Goal: Task Accomplishment & Management: Use online tool/utility

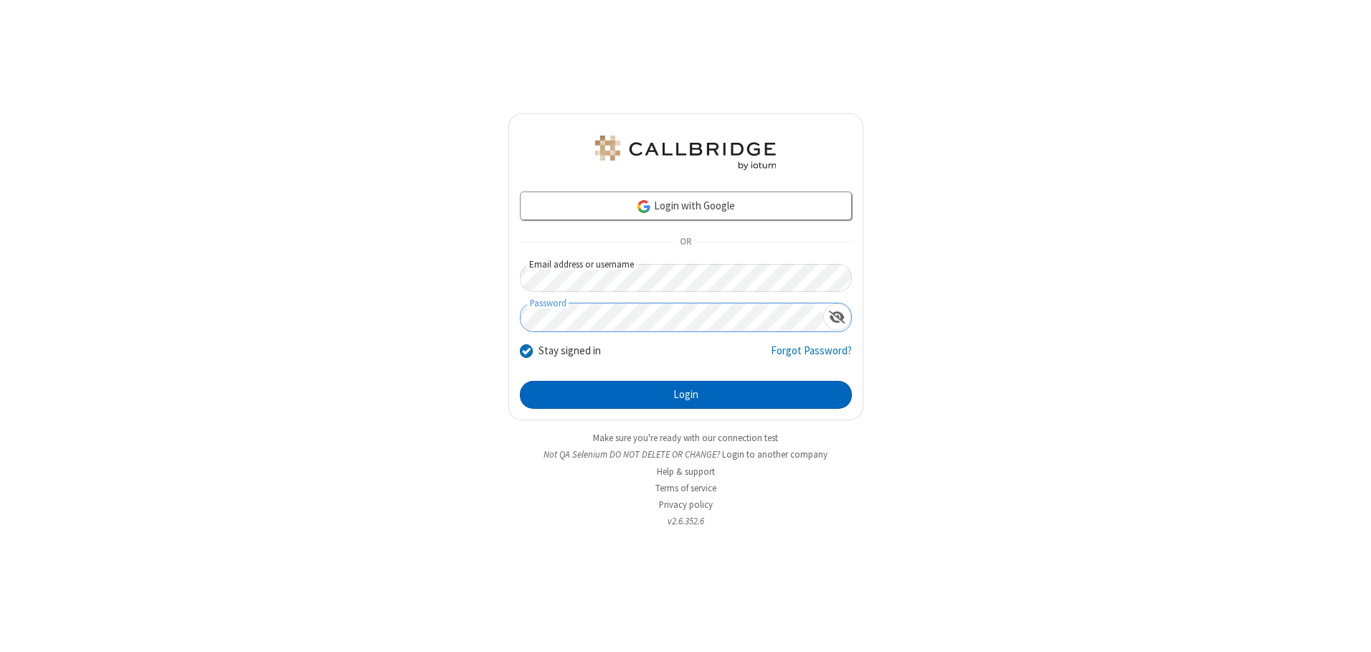
click at [685, 394] on button "Login" at bounding box center [686, 395] width 332 height 29
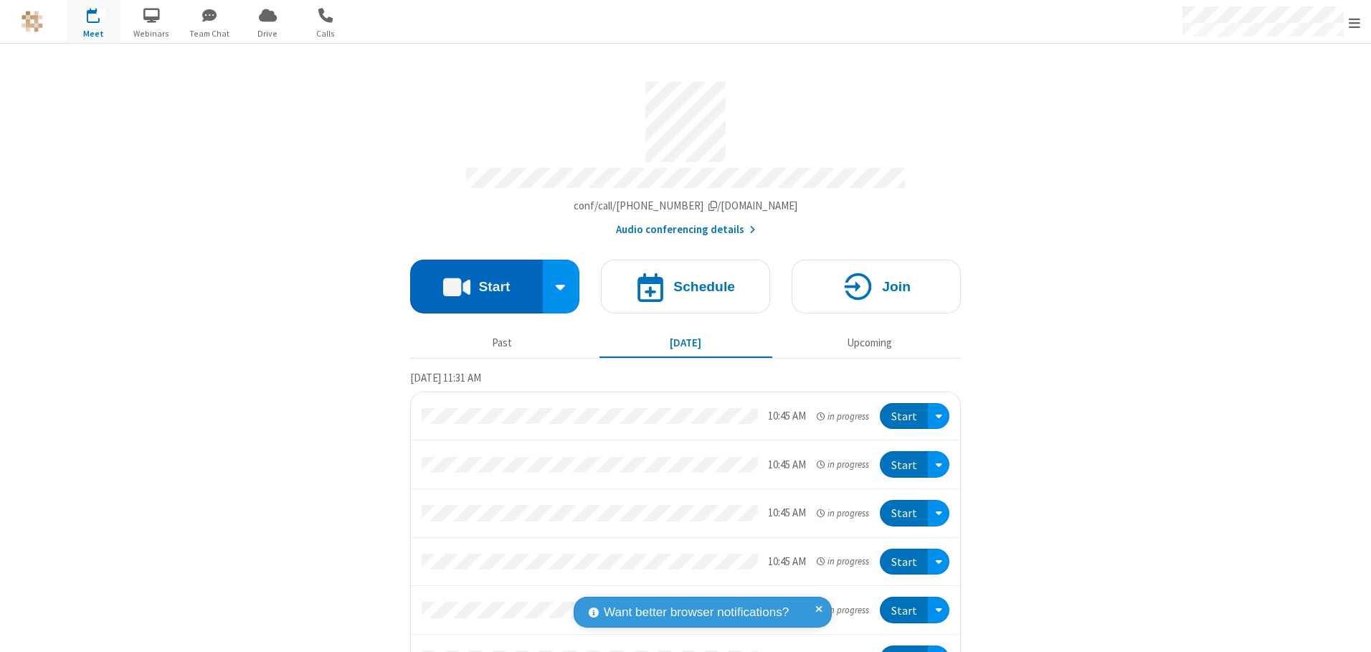
click at [470, 281] on button "Start" at bounding box center [476, 287] width 133 height 54
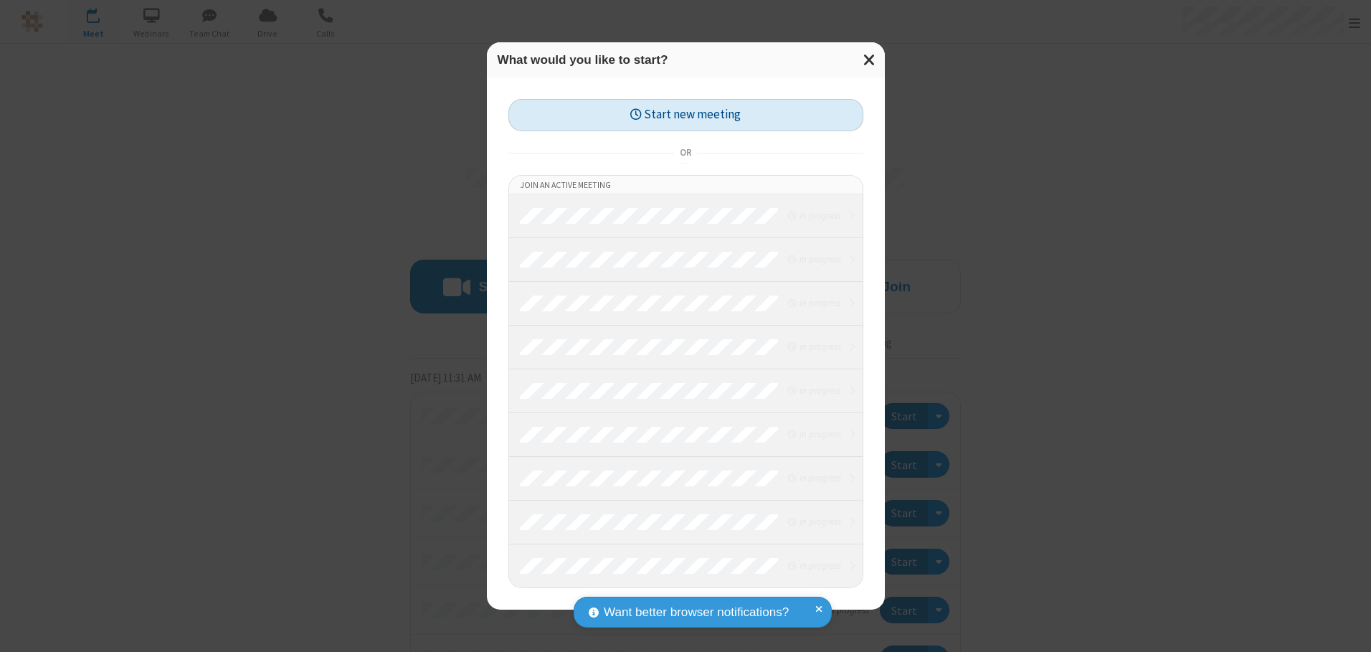
click at [685, 115] on button "Start new meeting" at bounding box center [685, 115] width 355 height 32
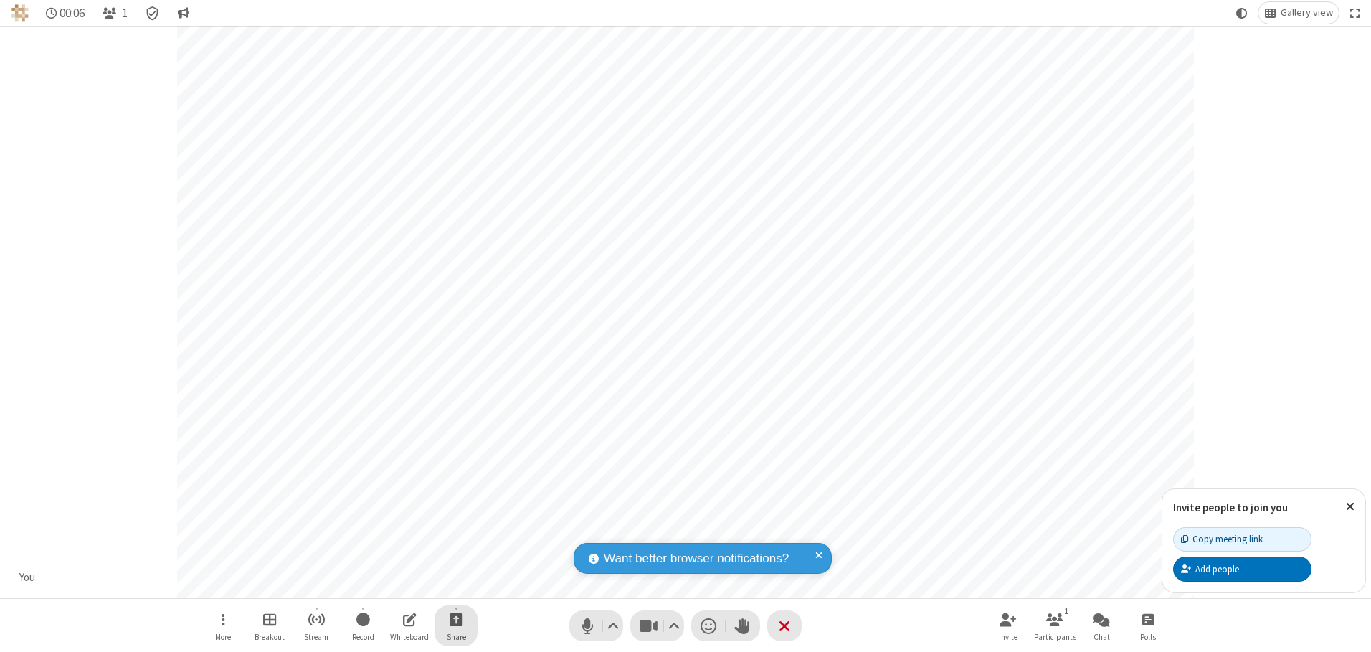
click at [456, 619] on span "Start sharing" at bounding box center [457, 619] width 14 height 18
click at [398, 584] on span "Share my screen" at bounding box center [398, 585] width 16 height 12
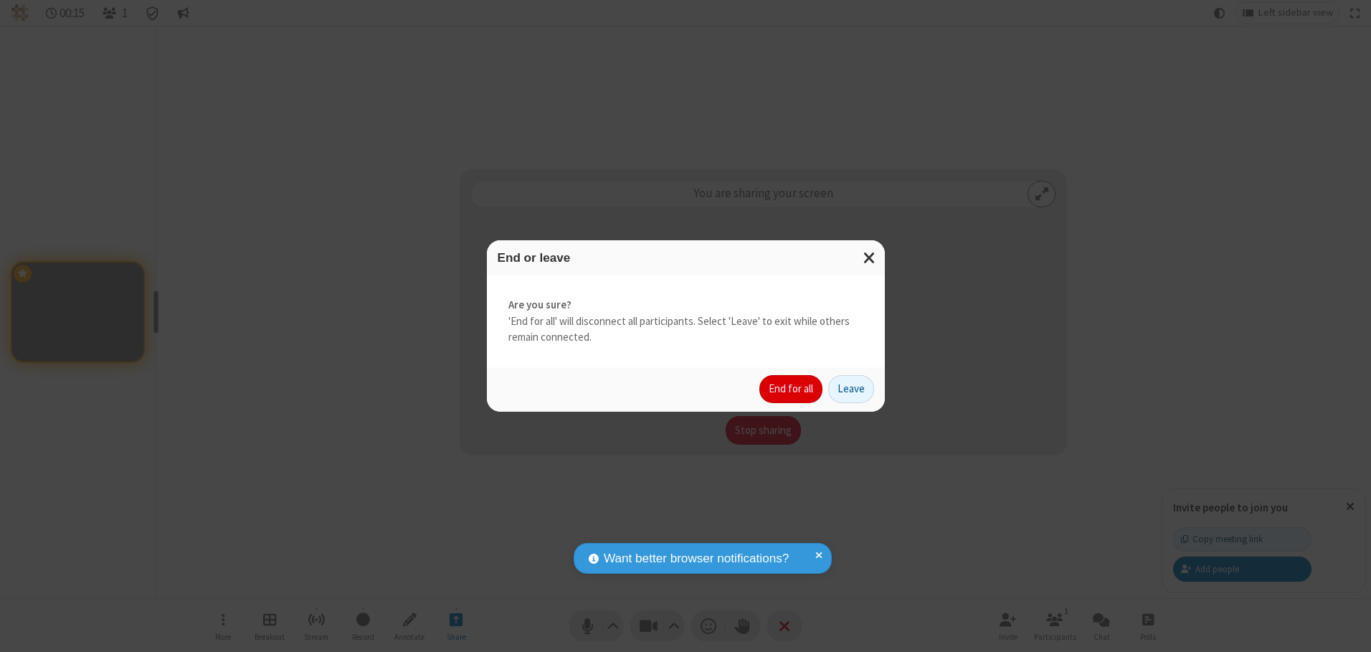
click at [792, 389] on button "End for all" at bounding box center [790, 389] width 63 height 29
